Goal: Task Accomplishment & Management: Manage account settings

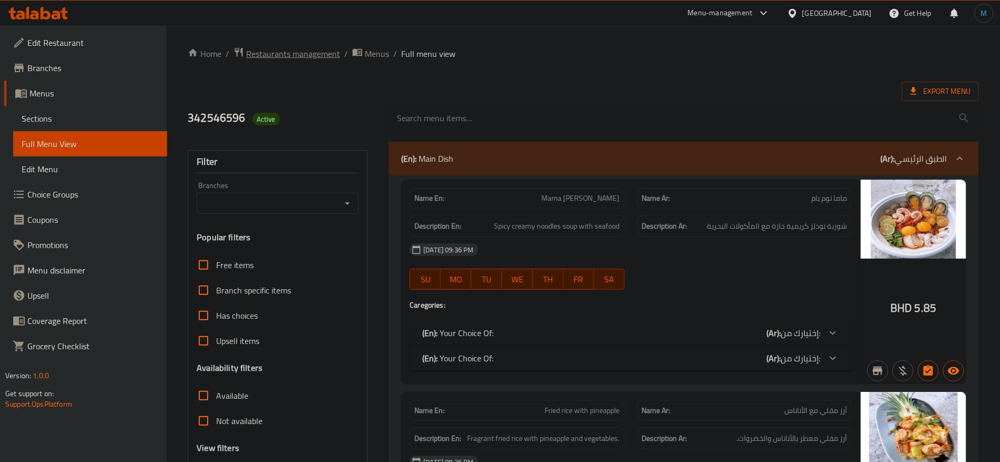
click at [323, 59] on span "Restaurants management" at bounding box center [293, 53] width 94 height 13
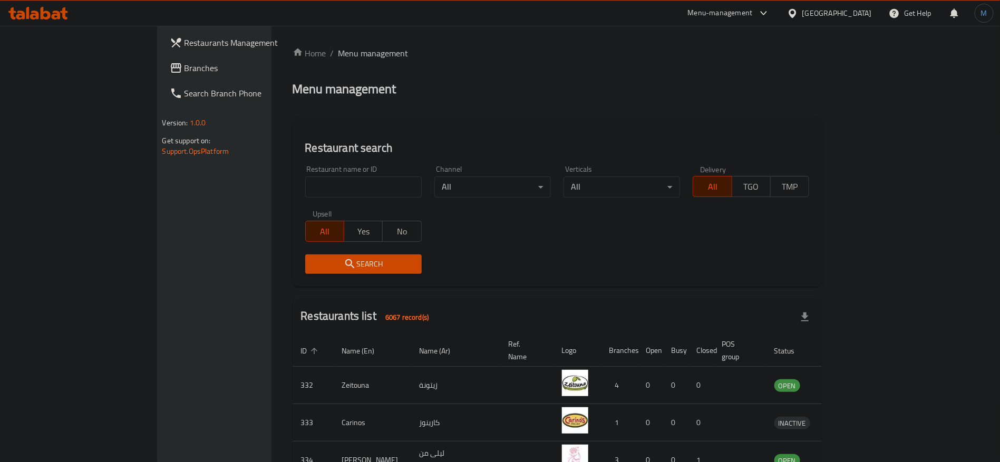
click at [161, 75] on link "Branches" at bounding box center [242, 67] width 163 height 25
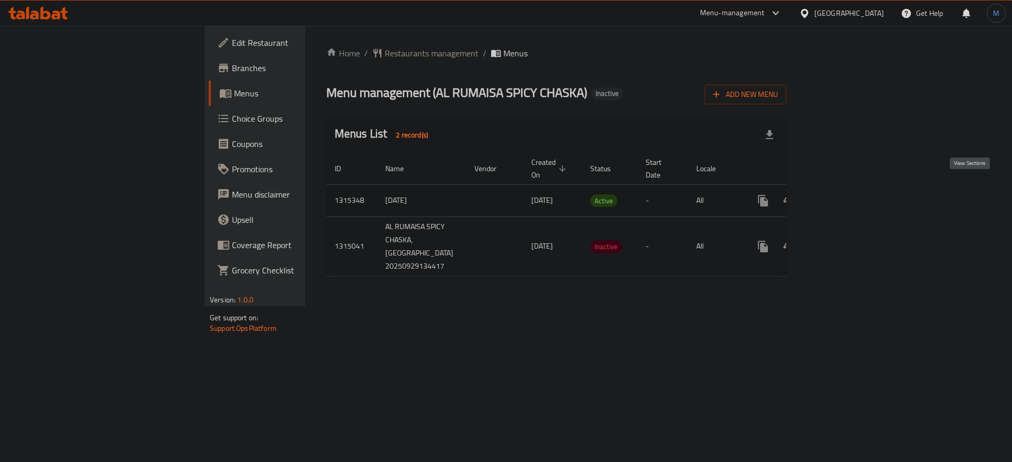
click at [852, 195] on link "enhanced table" at bounding box center [839, 200] width 25 height 25
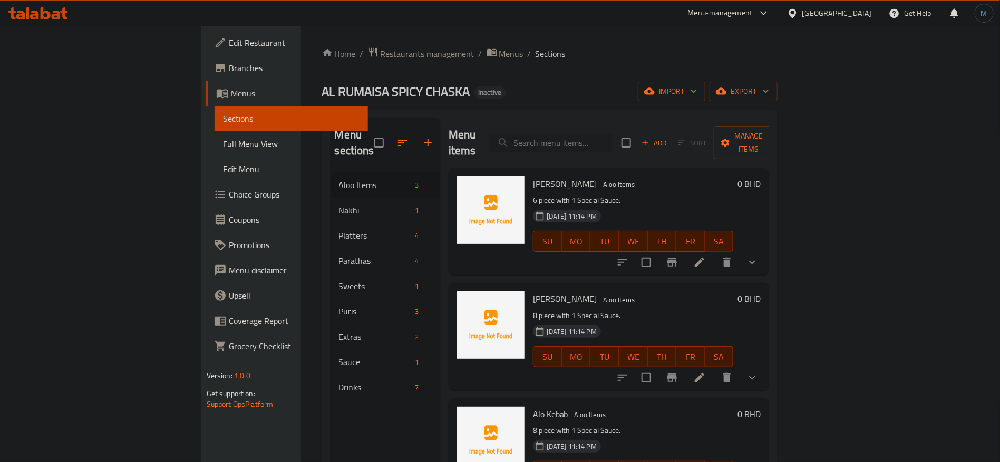
click at [600, 142] on input "search" at bounding box center [551, 143] width 124 height 18
paste input "[PERSON_NAME]"
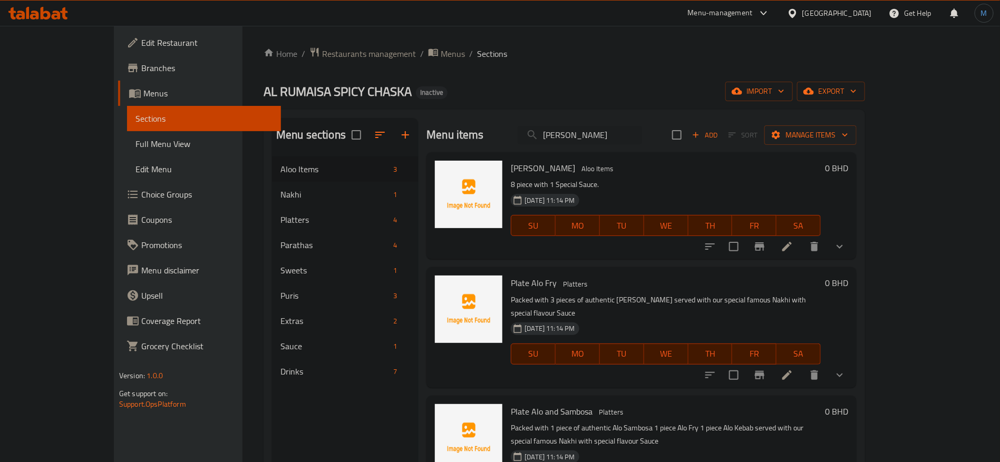
paste input "Paratha 1 piece"
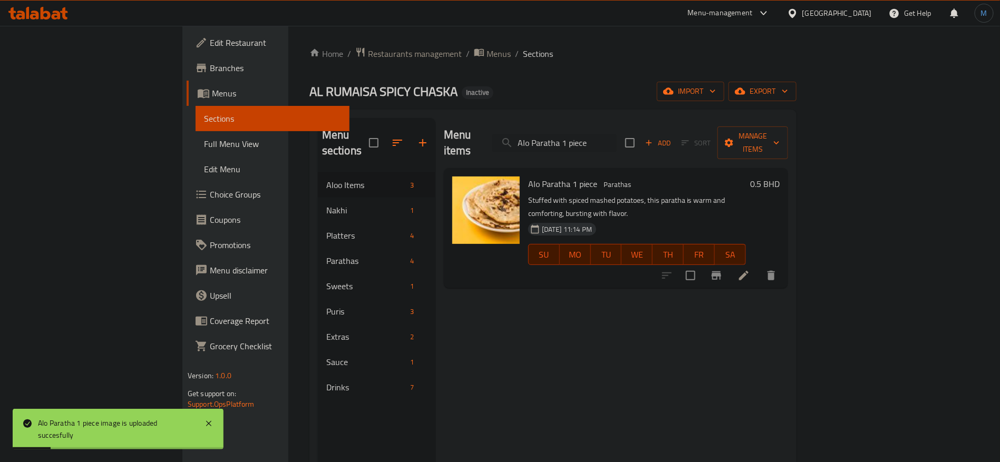
paste input "Sambosa"
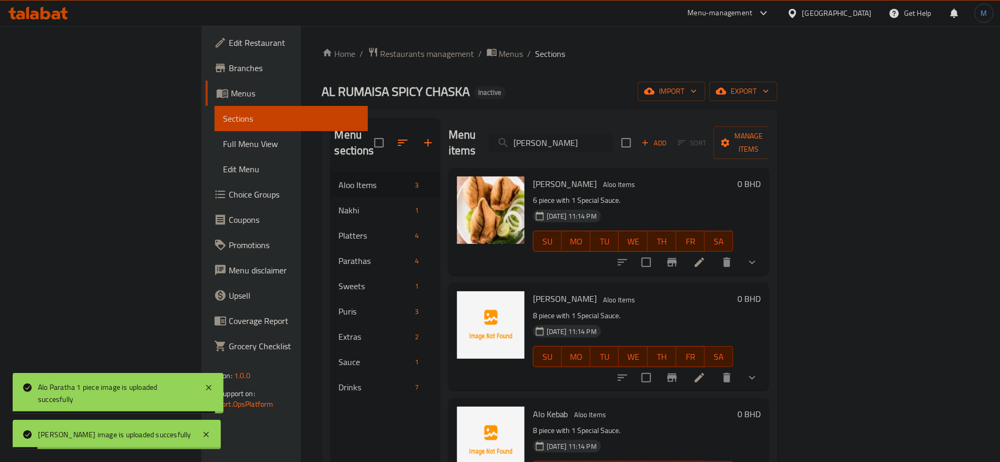
click at [613, 134] on input "[PERSON_NAME]" at bounding box center [551, 143] width 124 height 18
paste input "Canada Dry (Strawberry)"
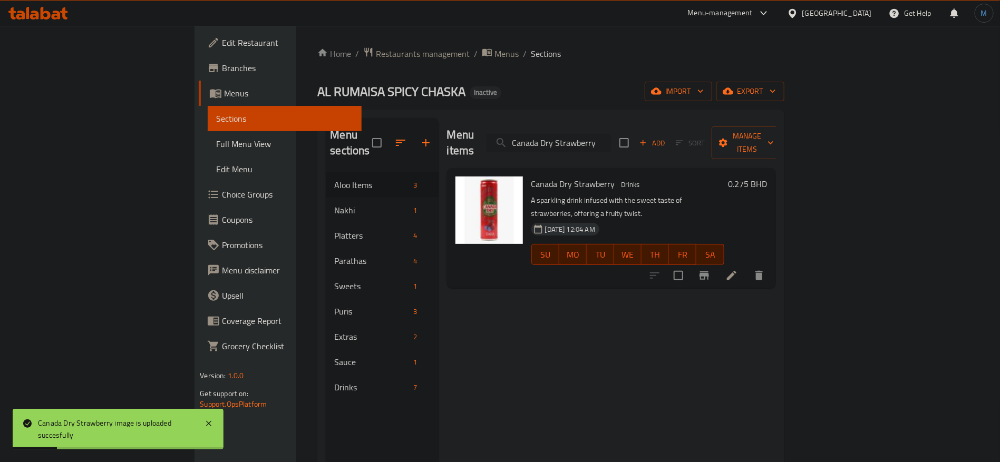
paste input "(Soda_mint)"
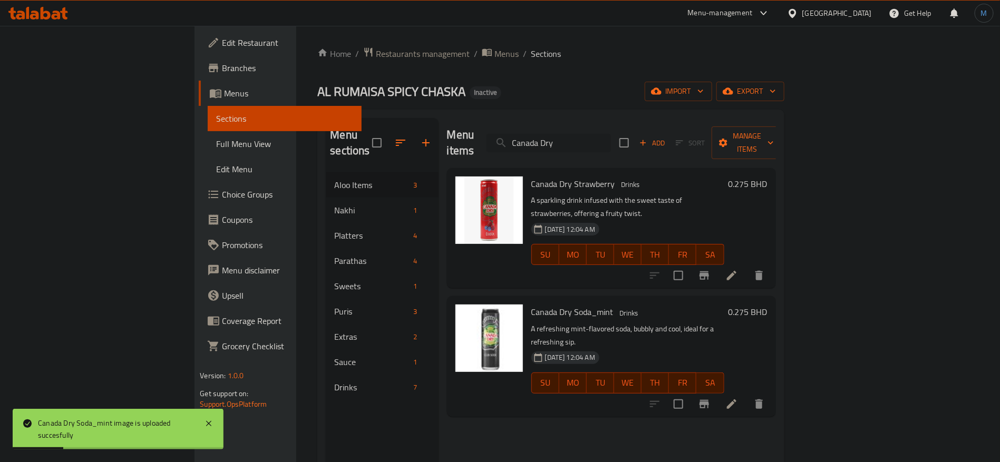
paste input "oke"
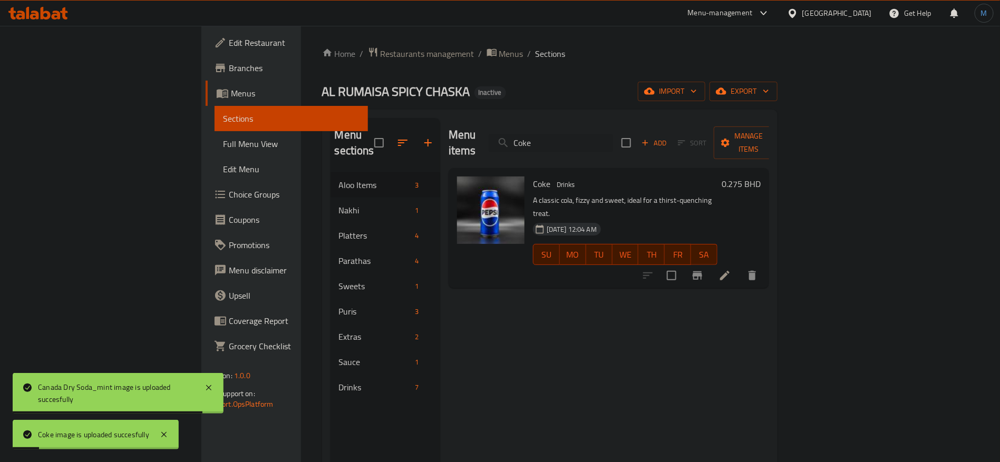
paste input "Dahi Puri"
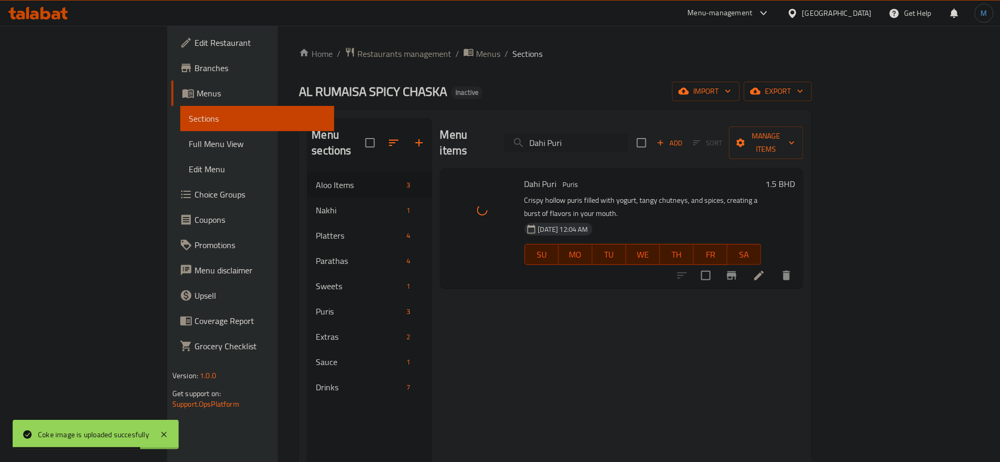
click at [628, 142] on input "Dahi Puri" at bounding box center [566, 143] width 124 height 18
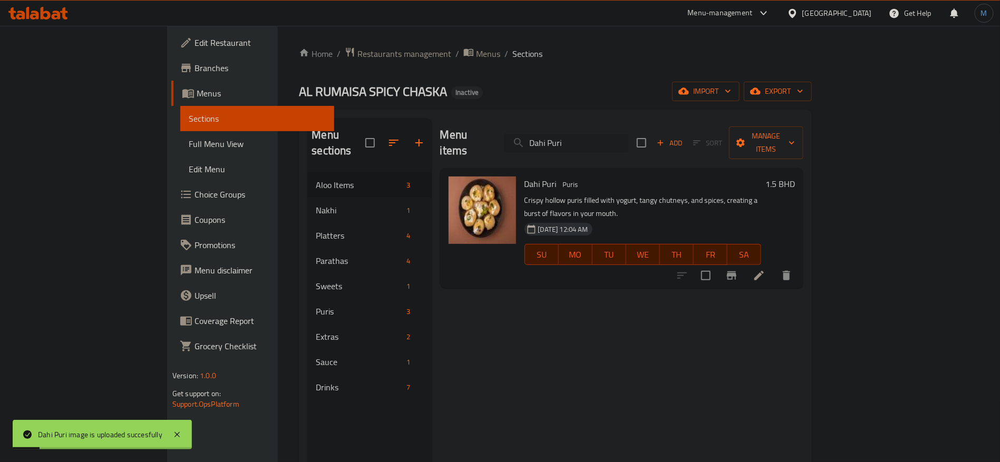
paste input "Fanta (Orange)"
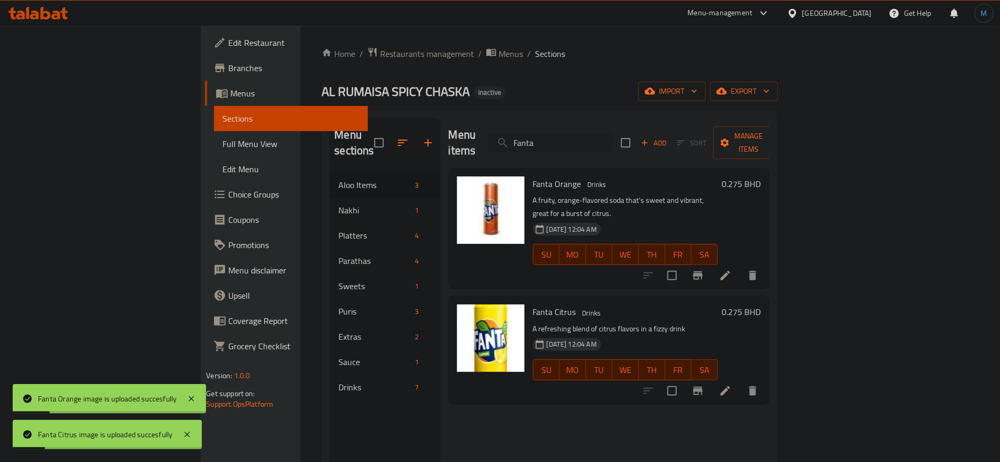
paste input "Ghobi Paratha 1 piece"
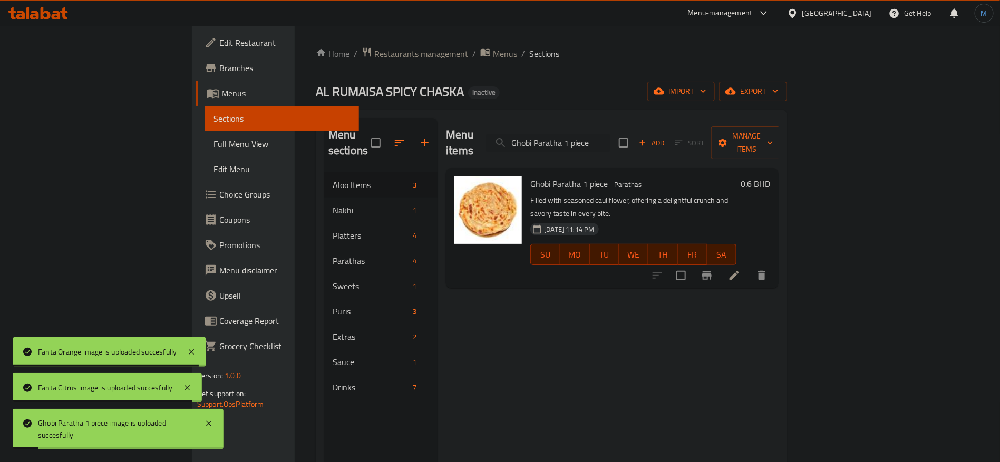
paste input "[PERSON_NAME]"
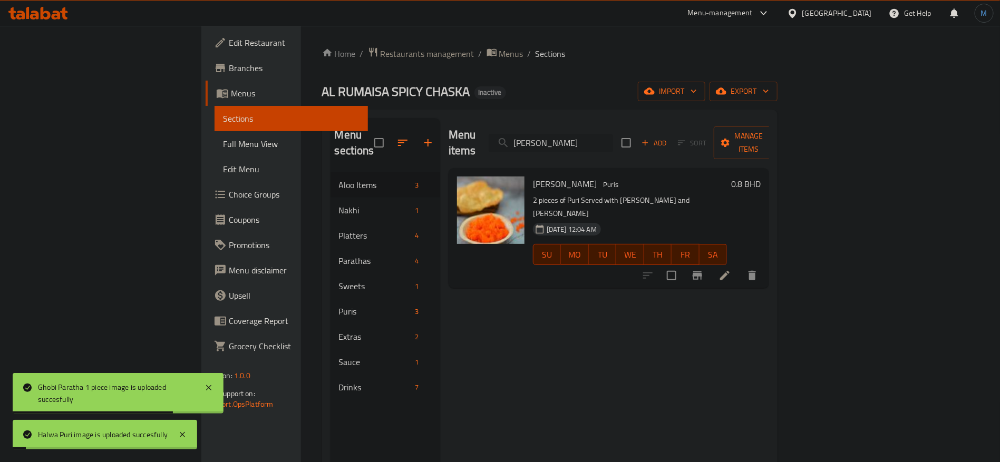
click at [613, 135] on input "[PERSON_NAME]" at bounding box center [551, 143] width 124 height 18
paste input "search"
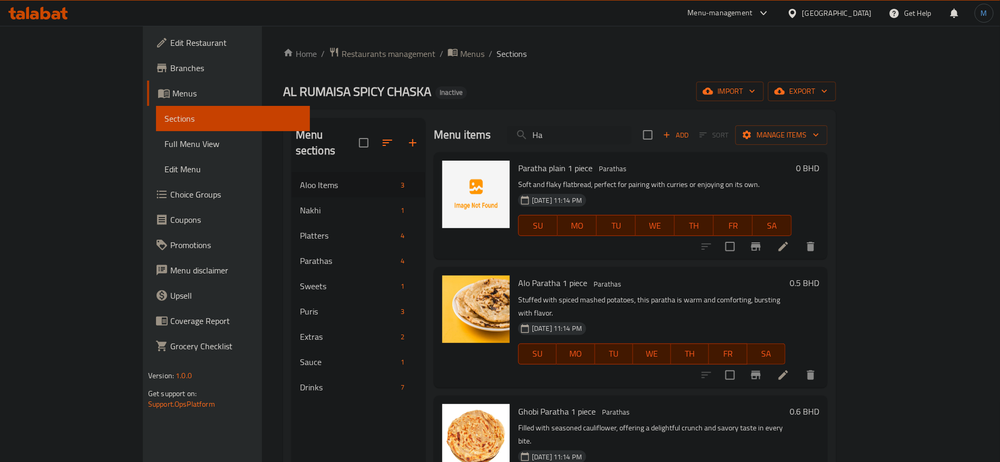
paste input "lwa"
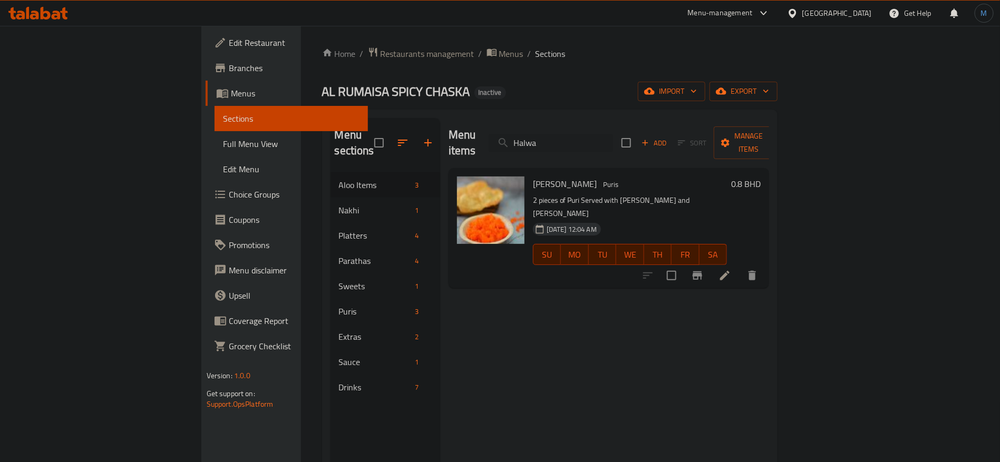
paste input "Jalaibi"
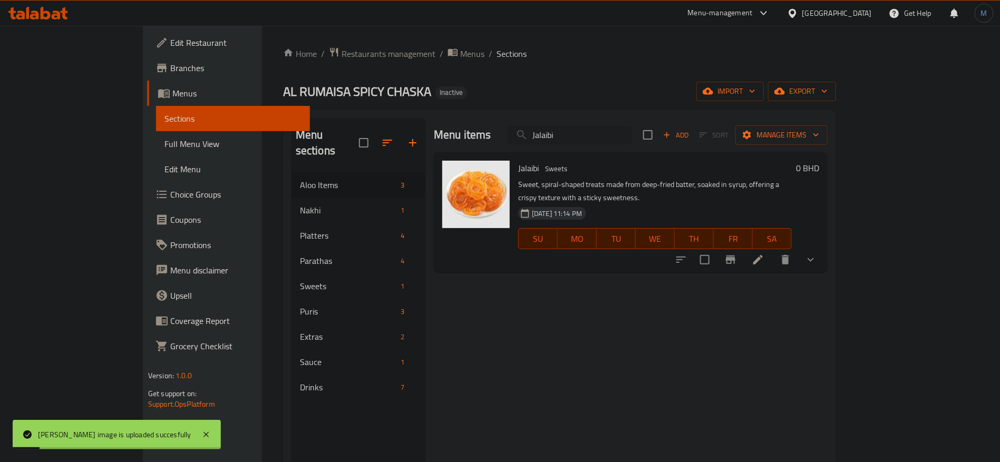
click at [628, 138] on input "Jalaibi" at bounding box center [569, 135] width 124 height 18
paste input "Kebab Basheer"
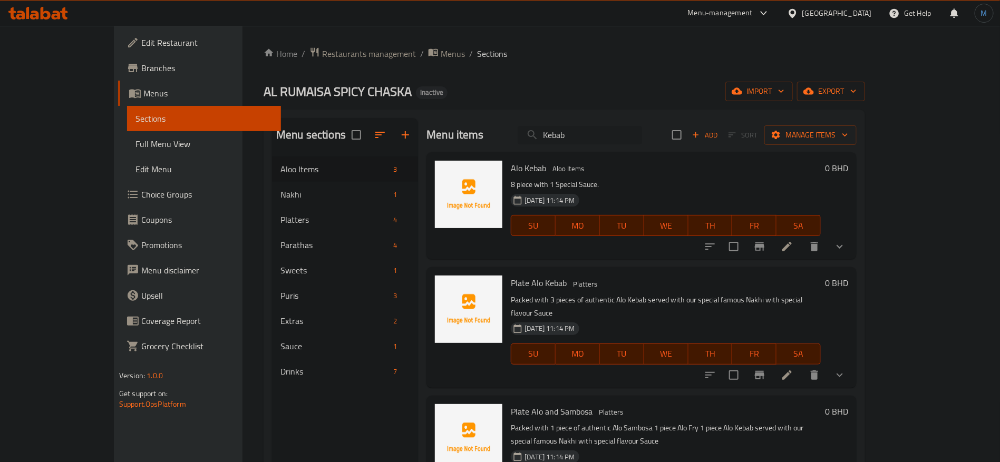
click at [642, 133] on input "Kebab" at bounding box center [580, 135] width 124 height 18
paste input "Basheer"
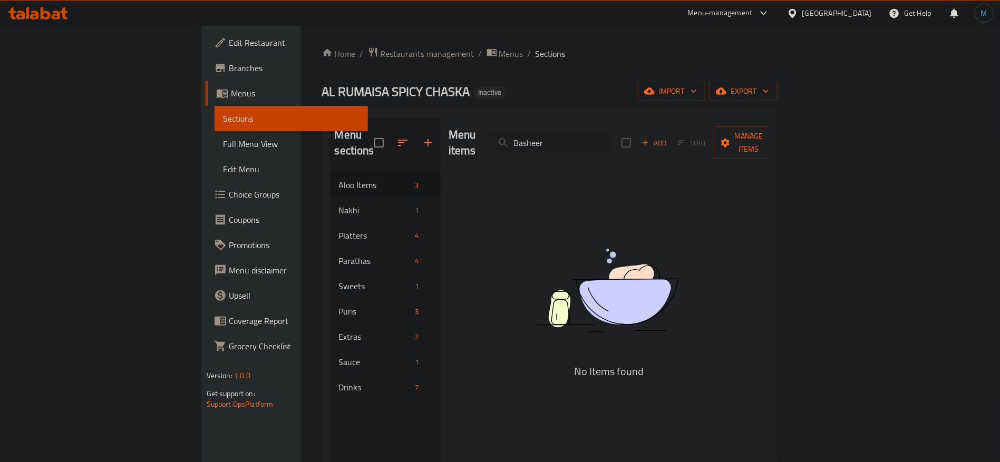
paste input "Nakhi Special"
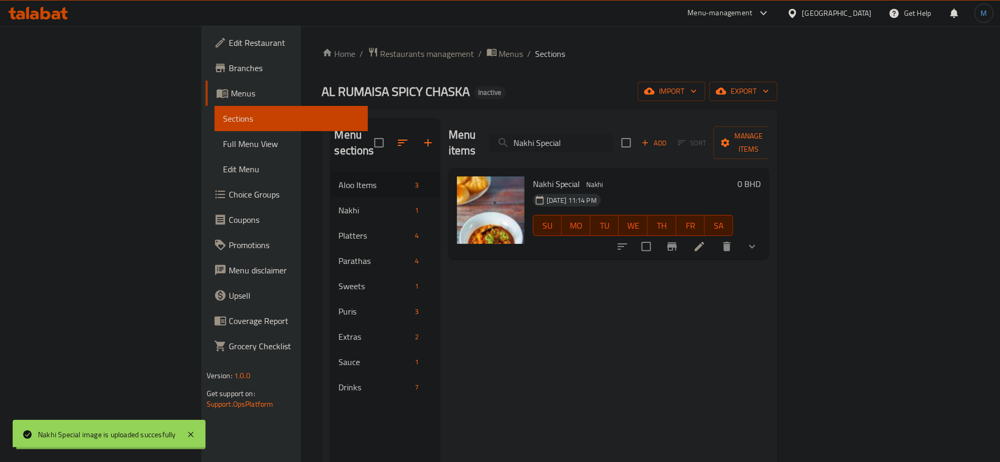
click at [613, 140] on input "Nakhi Special" at bounding box center [551, 143] width 124 height 18
paste input "Pakora"
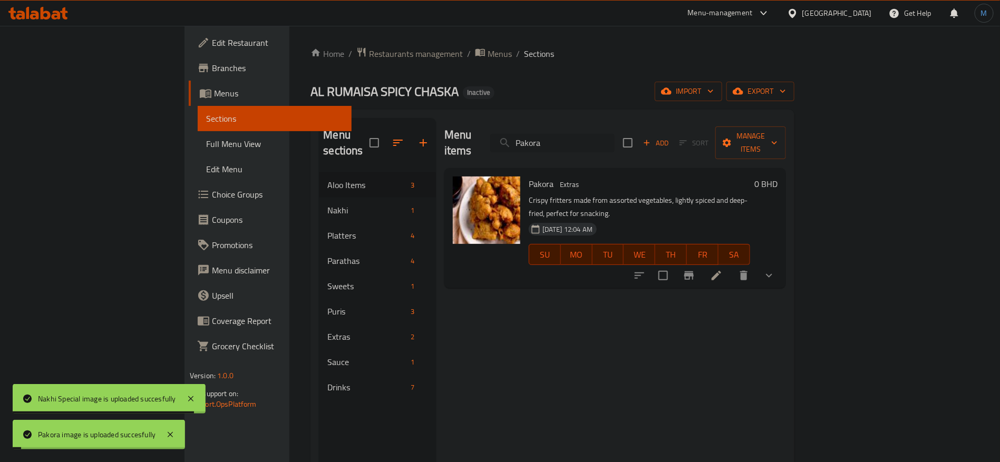
click at [615, 141] on input "Pakora" at bounding box center [552, 143] width 124 height 18
paste input "ni Puri"
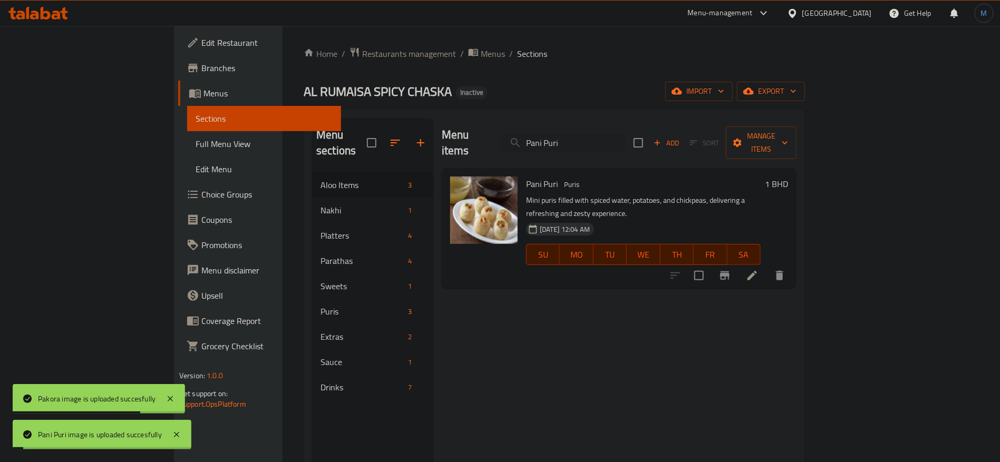
click at [642, 145] on div "Menu items Pani Puri Add Sort Manage items" at bounding box center [619, 143] width 355 height 50
click at [625, 134] on input "Pani Puri" at bounding box center [563, 143] width 124 height 18
paste input "ratha plain 1 piece"
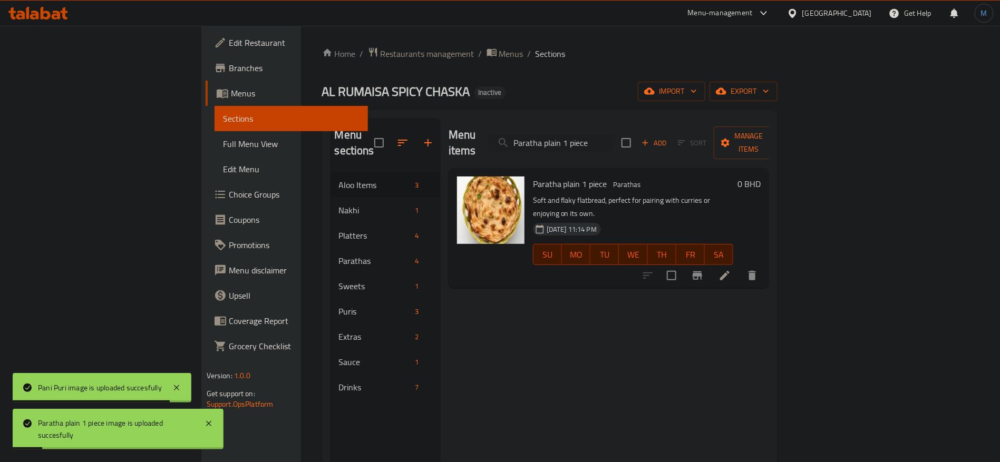
paste input "late [PERSON_NAME] and [PERSON_NAME]"
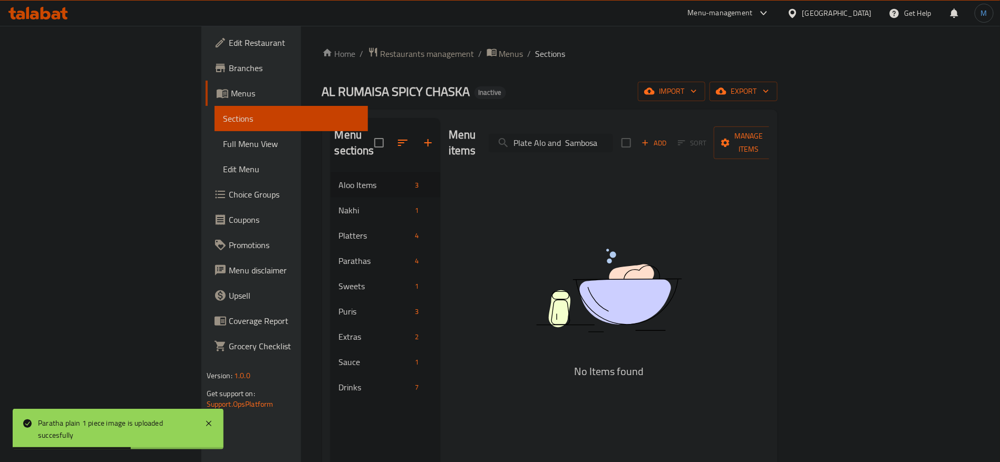
click at [613, 134] on input "Plate Alo and Sambosa" at bounding box center [551, 143] width 124 height 18
paste input "search"
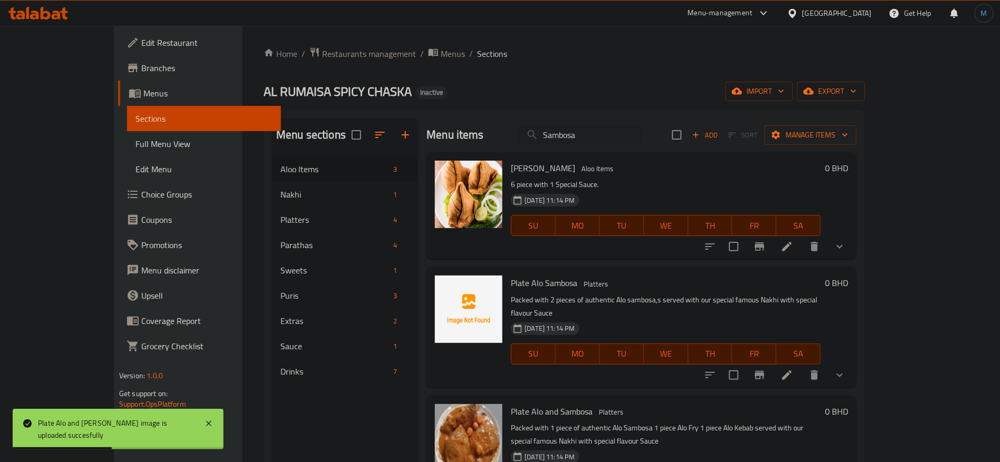
paste input "Plate Alo Fry"
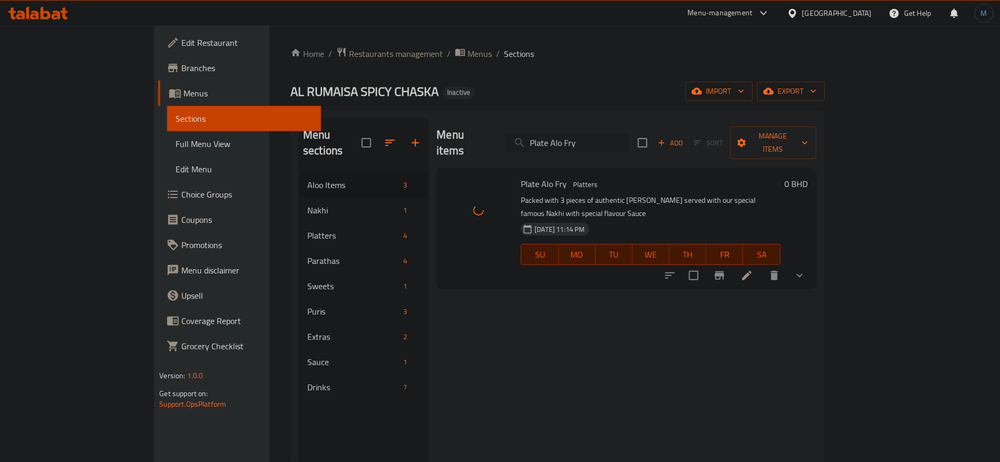
click at [629, 134] on input "Plate Alo Fry" at bounding box center [567, 143] width 124 height 18
paste input "Kebab"
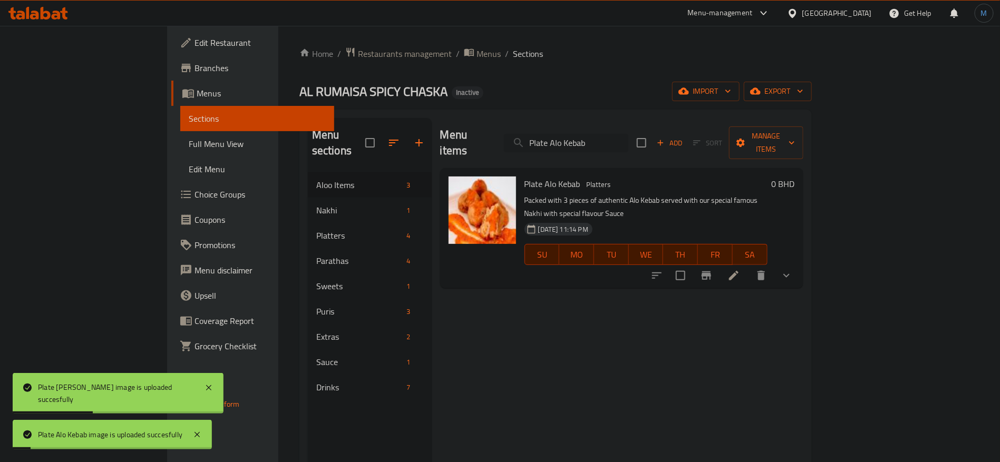
paste input "Sambosa"
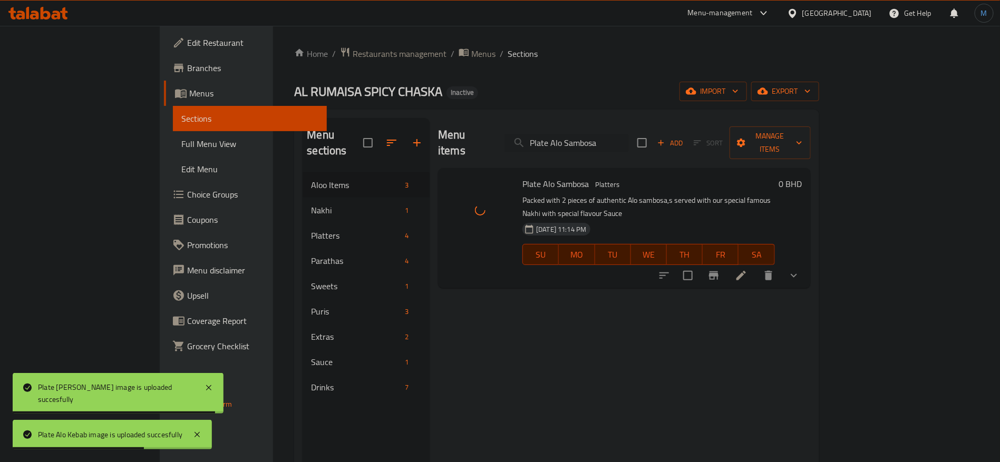
paste input "Sauce Extr"
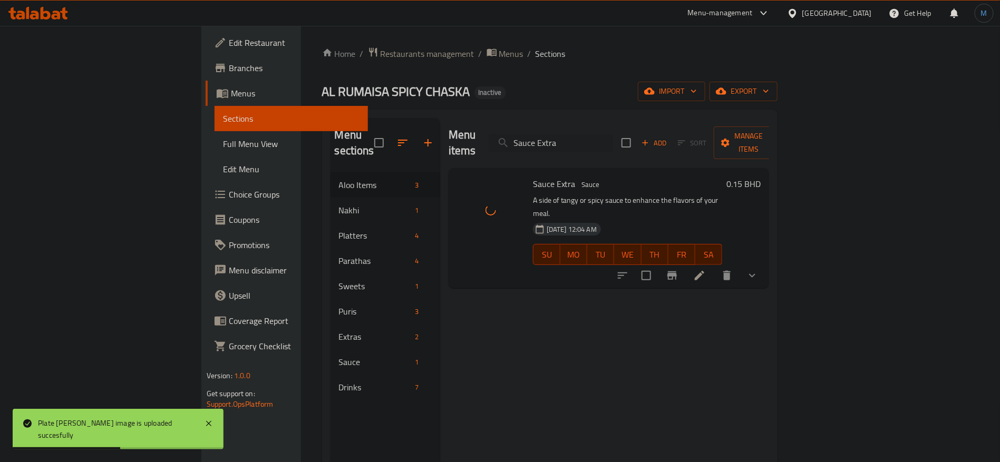
paste input "prite"
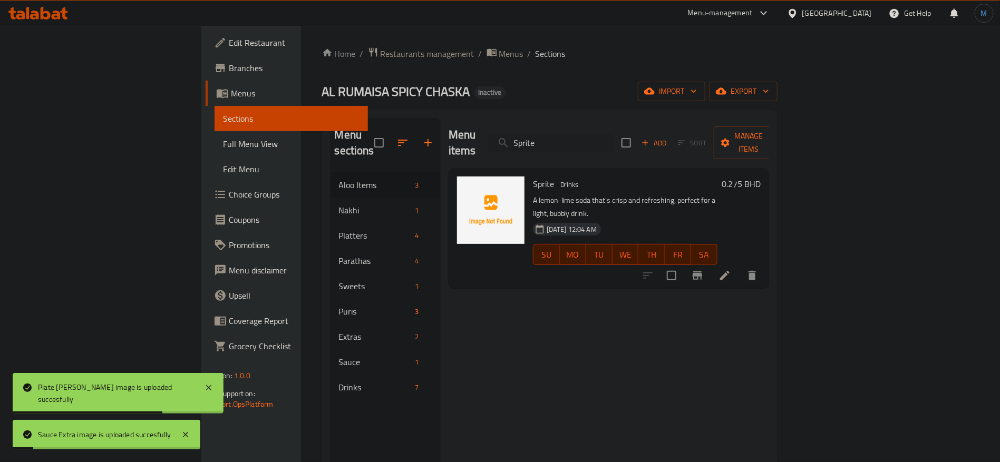
type input "Sprite"
